Goal: Use online tool/utility: Utilize a website feature to perform a specific function

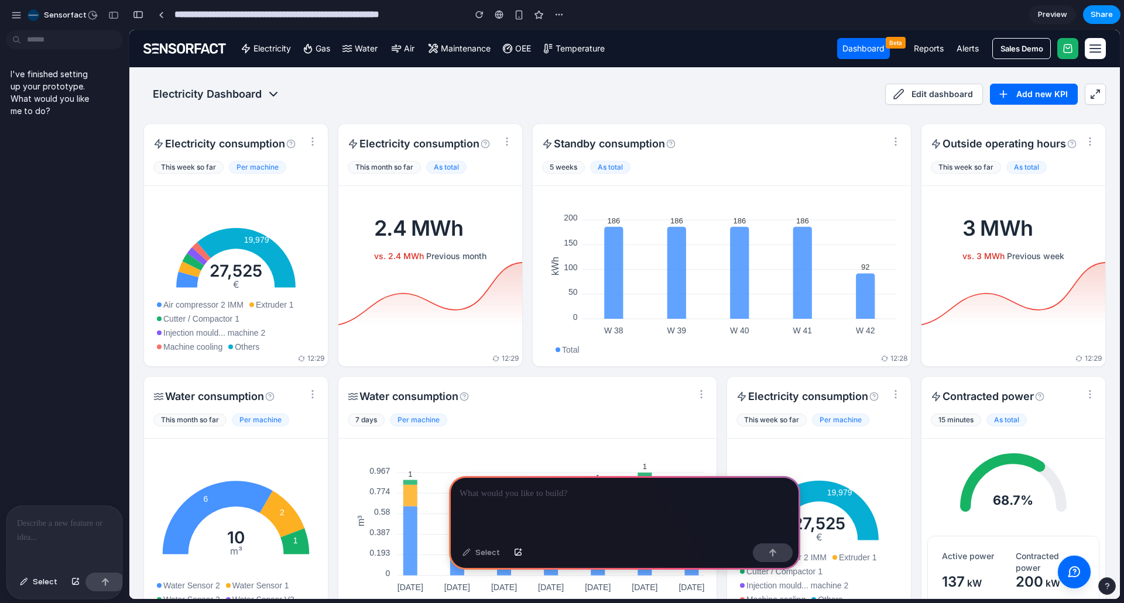
click at [13, 104] on p "I've finished setting up your prototype. What would you like me to do?" at bounding box center [55, 92] width 88 height 49
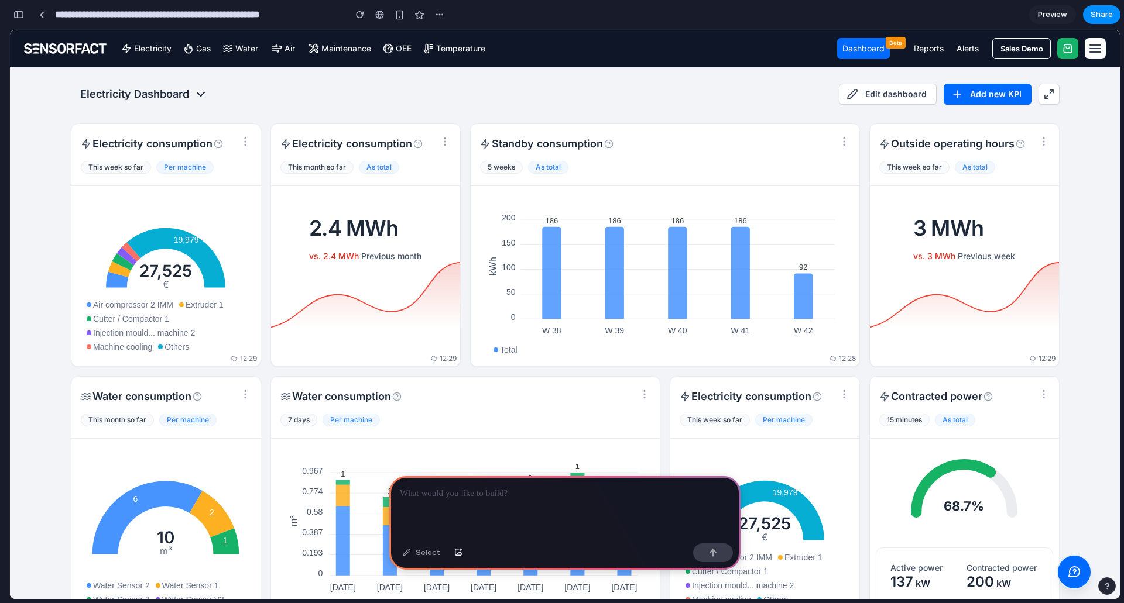
click at [551, 496] on p at bounding box center [565, 494] width 330 height 14
click at [196, 225] on foreignobject "Air compressor 2 IMM Extruder 1 Cutter / Compactor 1 Injection mould... machine…" at bounding box center [166, 289] width 176 height 130
click at [515, 498] on div at bounding box center [564, 507] width 351 height 63
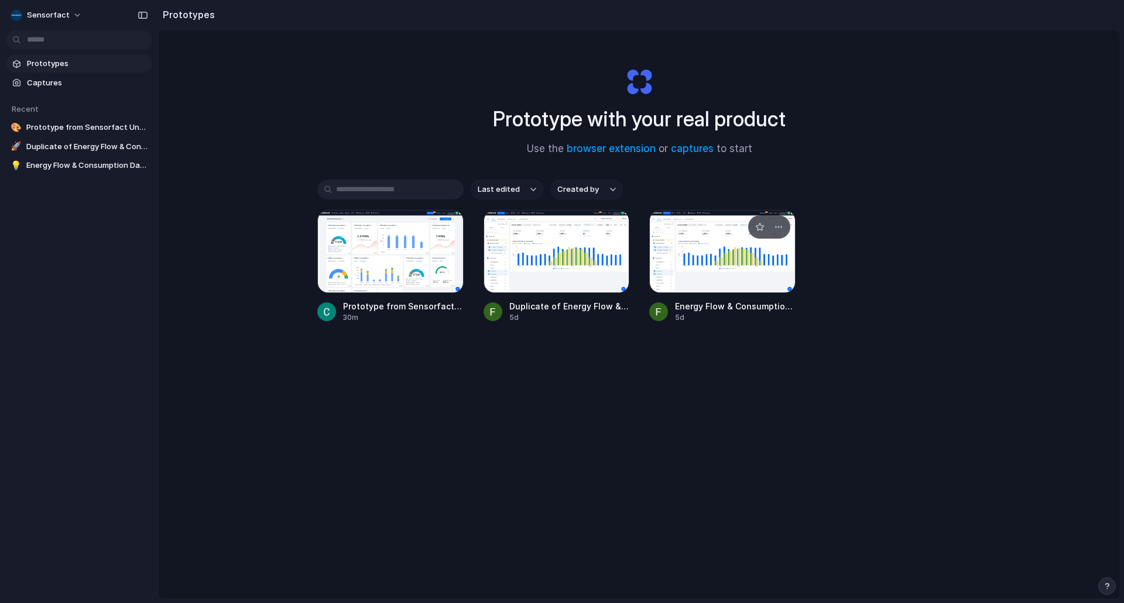
click at [693, 264] on div at bounding box center [722, 251] width 146 height 83
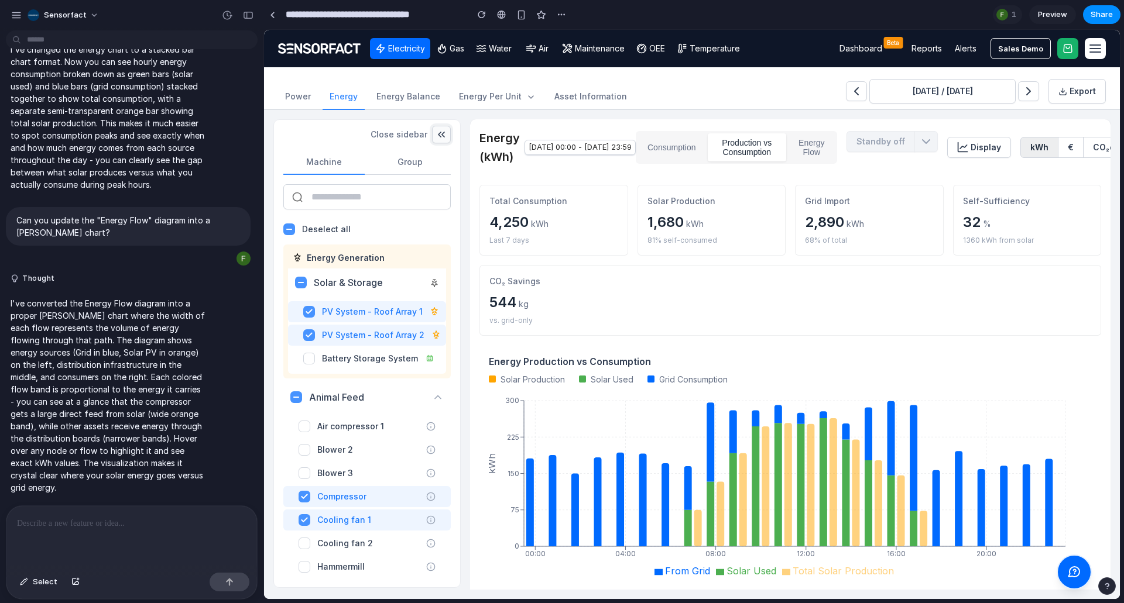
click at [439, 131] on icon "button" at bounding box center [441, 135] width 12 height 12
click at [439, 132] on icon "button" at bounding box center [441, 135] width 12 height 12
